Goal: Book appointment/travel/reservation

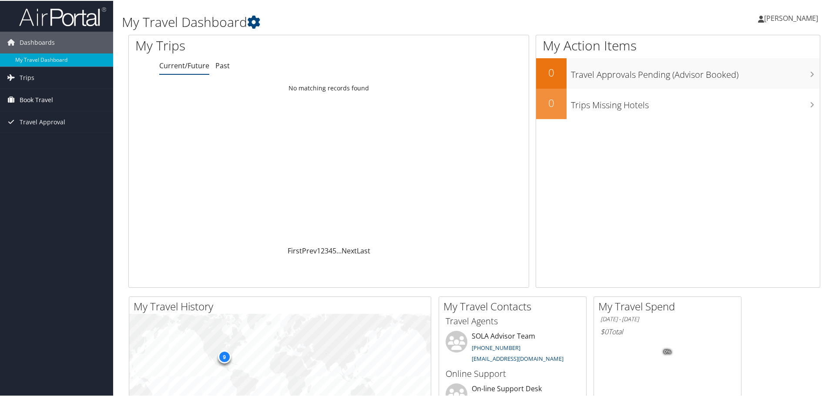
click at [47, 98] on span "Book Travel" at bounding box center [36, 99] width 33 height 22
click at [44, 114] on link "Approval Request (Beta)" at bounding box center [56, 116] width 113 height 13
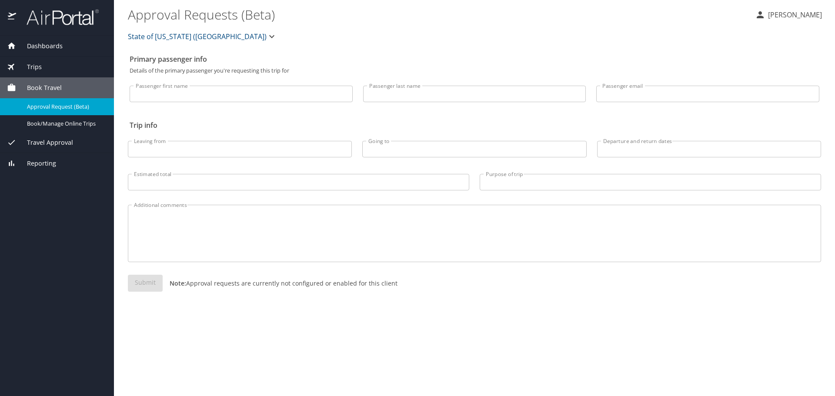
click at [141, 96] on input "Passenger first name" at bounding box center [241, 94] width 223 height 17
type input "Scott"
type input "Embley"
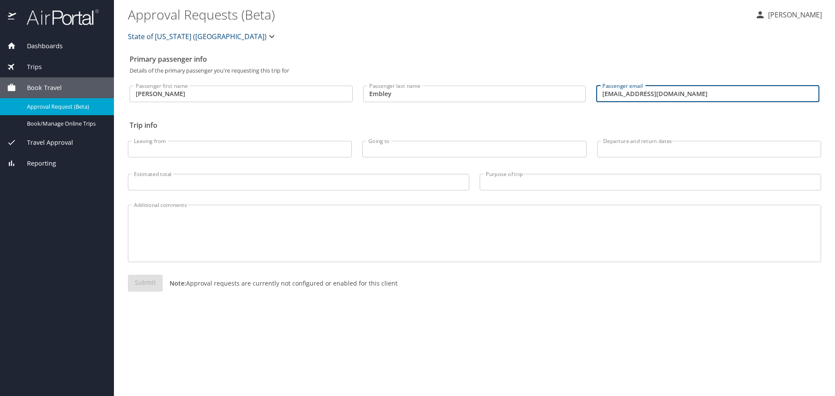
type input "semble@lsuhsc.edu"
click at [139, 151] on input "Leaving from" at bounding box center [240, 149] width 224 height 17
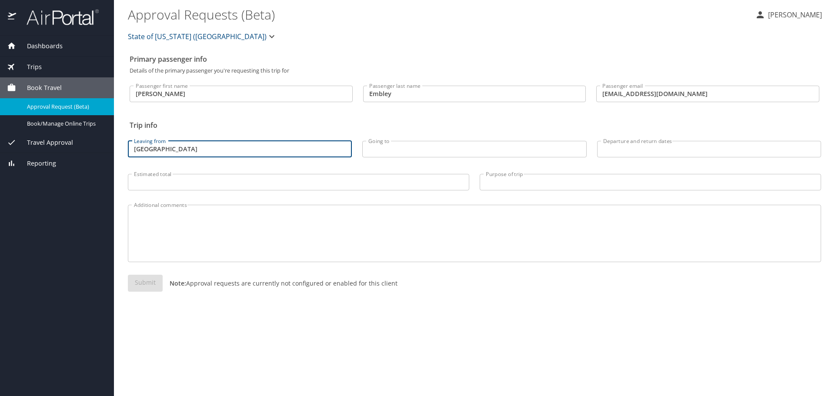
type input "New Orleans"
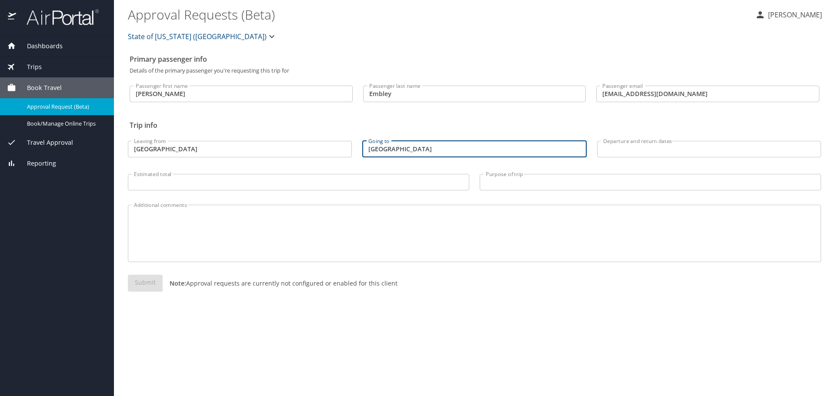
type input "San Francisco"
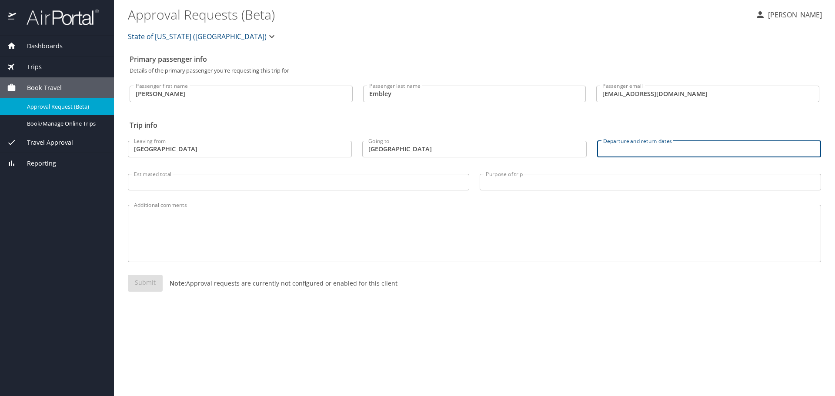
click at [622, 154] on input "Departure and return dates" at bounding box center [709, 149] width 224 height 17
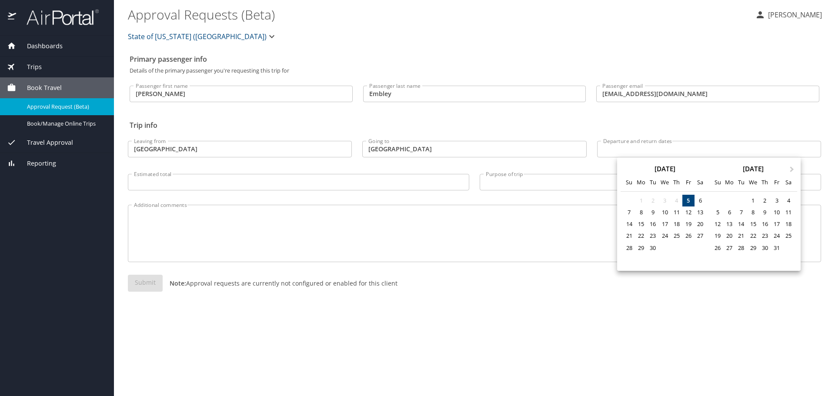
click at [611, 150] on div at bounding box center [417, 198] width 835 height 396
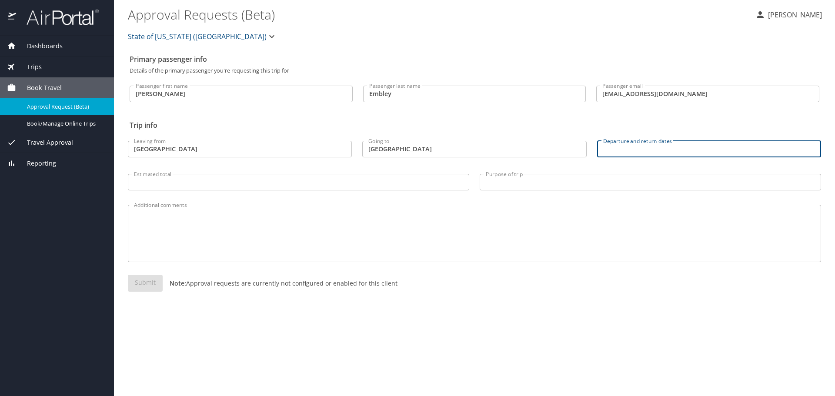
click at [611, 150] on input "Departure and return dates" at bounding box center [709, 149] width 224 height 17
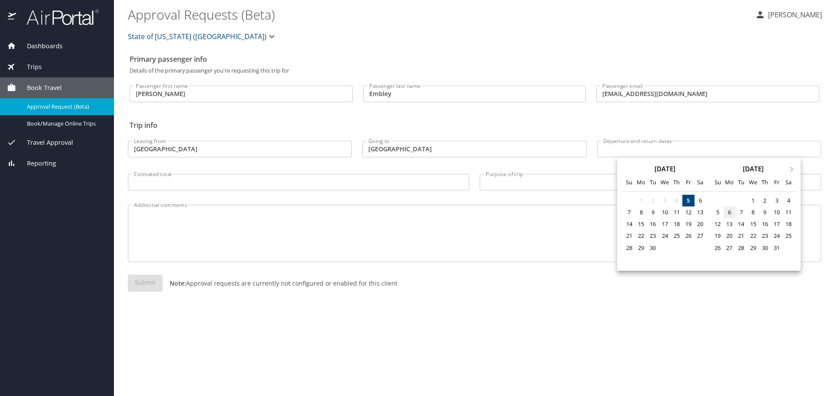
click at [727, 214] on div "6" at bounding box center [730, 213] width 12 height 12
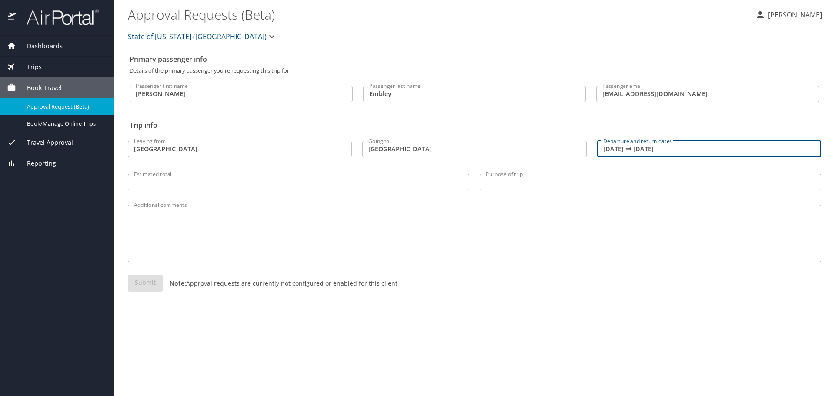
click at [673, 149] on input "10/06/2025 🠦 10/06/2025" at bounding box center [709, 149] width 224 height 17
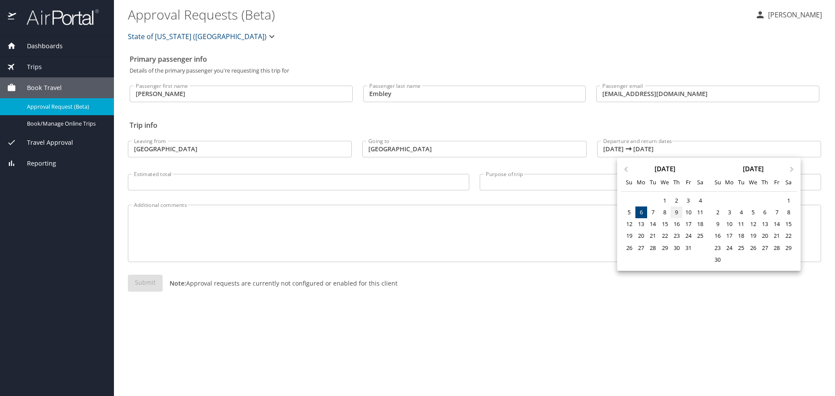
click at [677, 212] on div "9" at bounding box center [677, 213] width 12 height 12
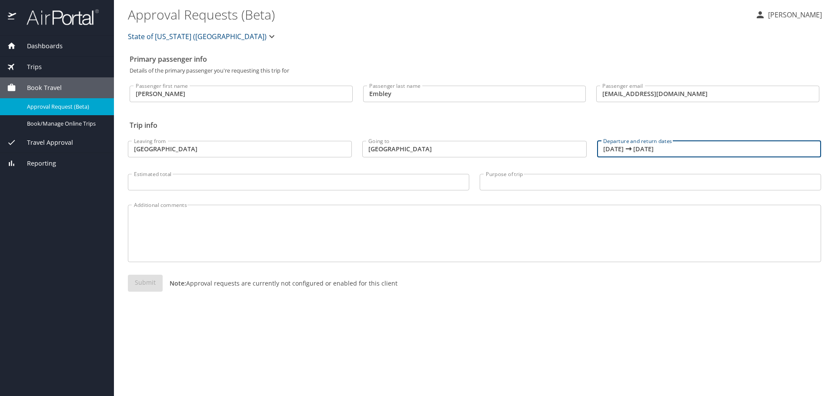
click at [620, 149] on input "10/09/2025 🠦 10/09/2025" at bounding box center [709, 149] width 224 height 17
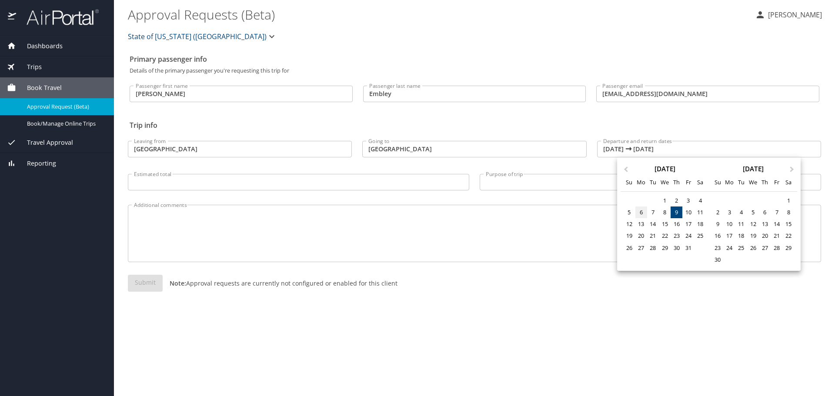
click at [644, 214] on div "6" at bounding box center [642, 213] width 12 height 12
click at [677, 211] on div "9" at bounding box center [677, 213] width 12 height 12
type input "10/06/2025 🠦 10/09/2025"
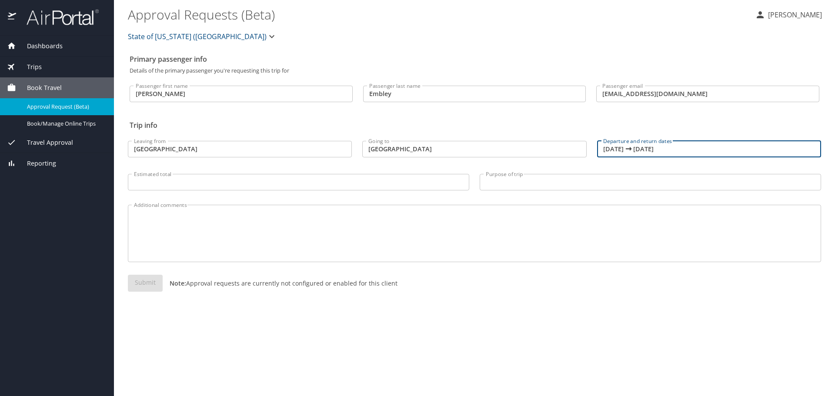
click at [136, 184] on input "Estimated total" at bounding box center [299, 182] width 342 height 17
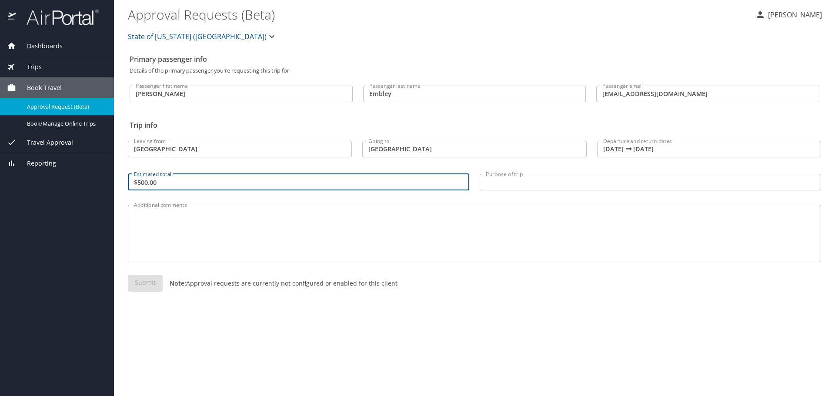
type input "$500.00"
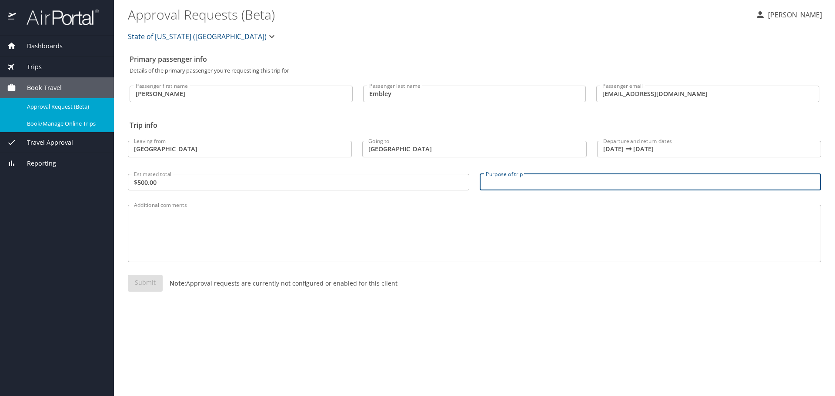
click at [50, 122] on span "Book/Manage Online Trips" at bounding box center [65, 124] width 77 height 8
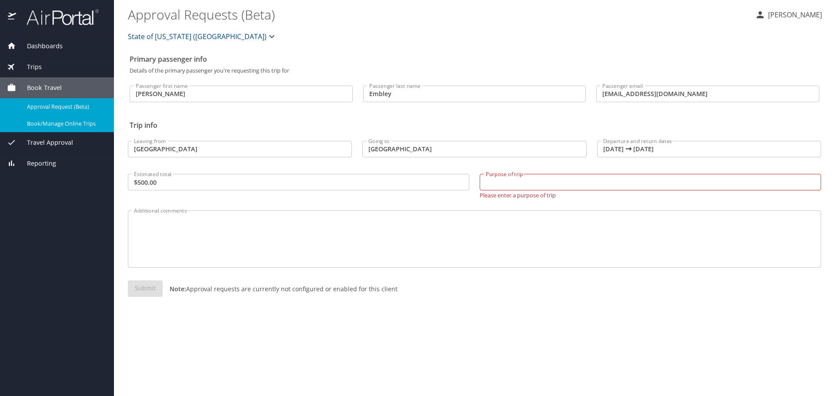
click at [57, 124] on span "Book/Manage Online Trips" at bounding box center [65, 124] width 77 height 8
click at [42, 144] on span "Travel Approval" at bounding box center [44, 143] width 57 height 10
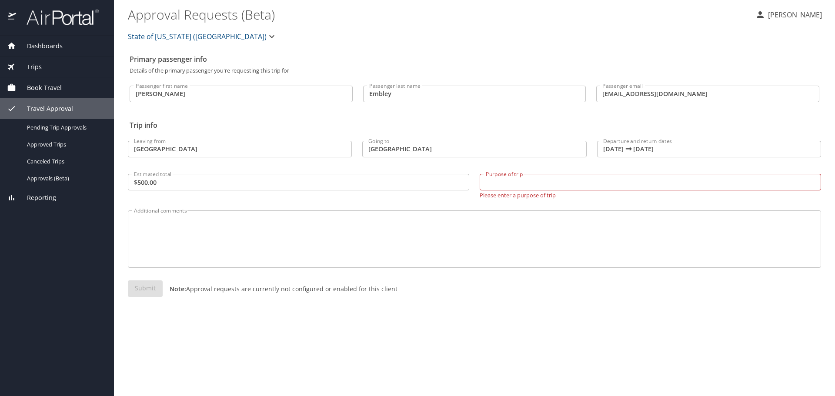
click at [496, 184] on input "Purpose of trip" at bounding box center [651, 182] width 342 height 17
type input "IAEAPE Conference"
click at [154, 227] on textarea "Additional comments" at bounding box center [474, 238] width 681 height 41
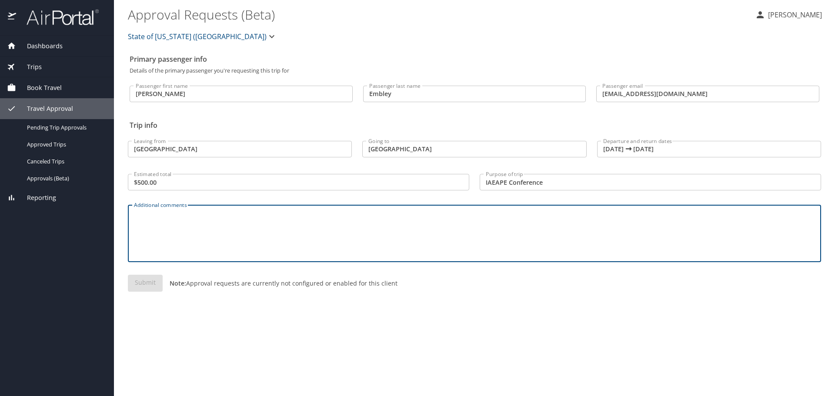
click at [423, 345] on div "Primary passenger info Details of the primary passenger you're requesting this …" at bounding box center [474, 223] width 693 height 346
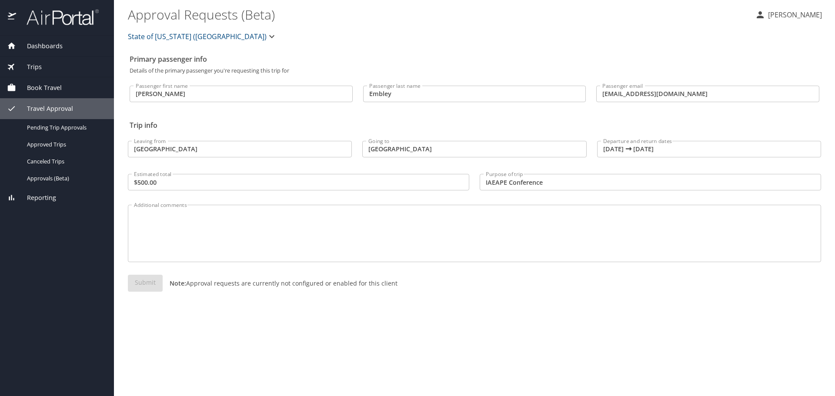
click at [139, 284] on div "Submit Note: Approval requests are currently not configured or enabled for this…" at bounding box center [474, 290] width 693 height 31
click at [42, 84] on span "Book Travel" at bounding box center [39, 88] width 46 height 10
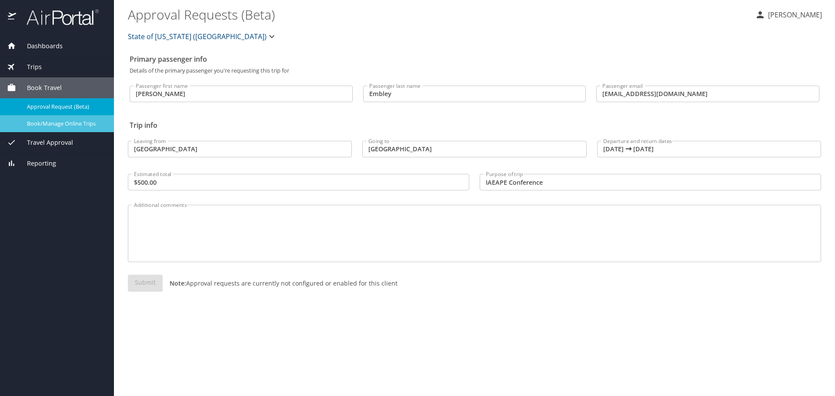
click at [52, 121] on span "Book/Manage Online Trips" at bounding box center [65, 124] width 77 height 8
click at [47, 84] on span "Book Travel" at bounding box center [39, 88] width 46 height 10
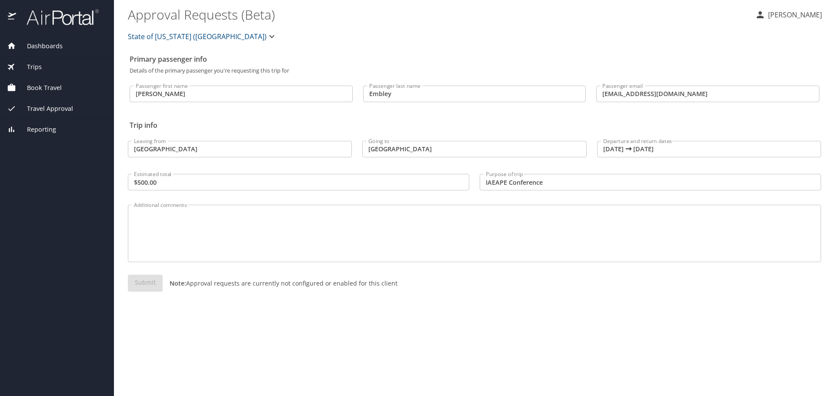
click at [50, 85] on span "Book Travel" at bounding box center [39, 88] width 46 height 10
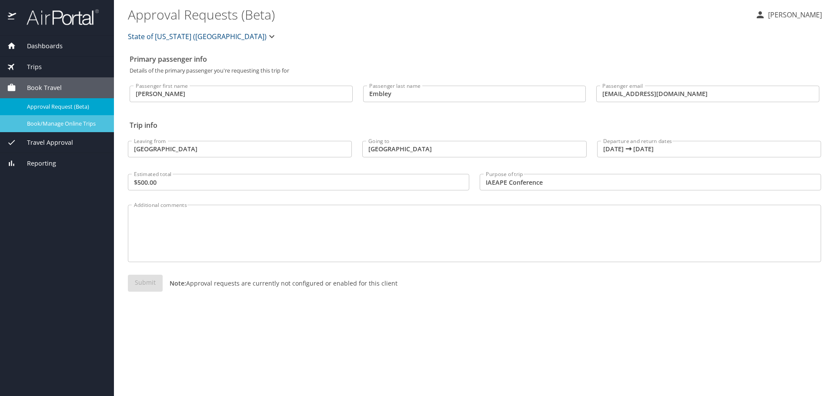
click at [51, 124] on span "Book/Manage Online Trips" at bounding box center [65, 124] width 77 height 8
